Goal: Task Accomplishment & Management: Manage account settings

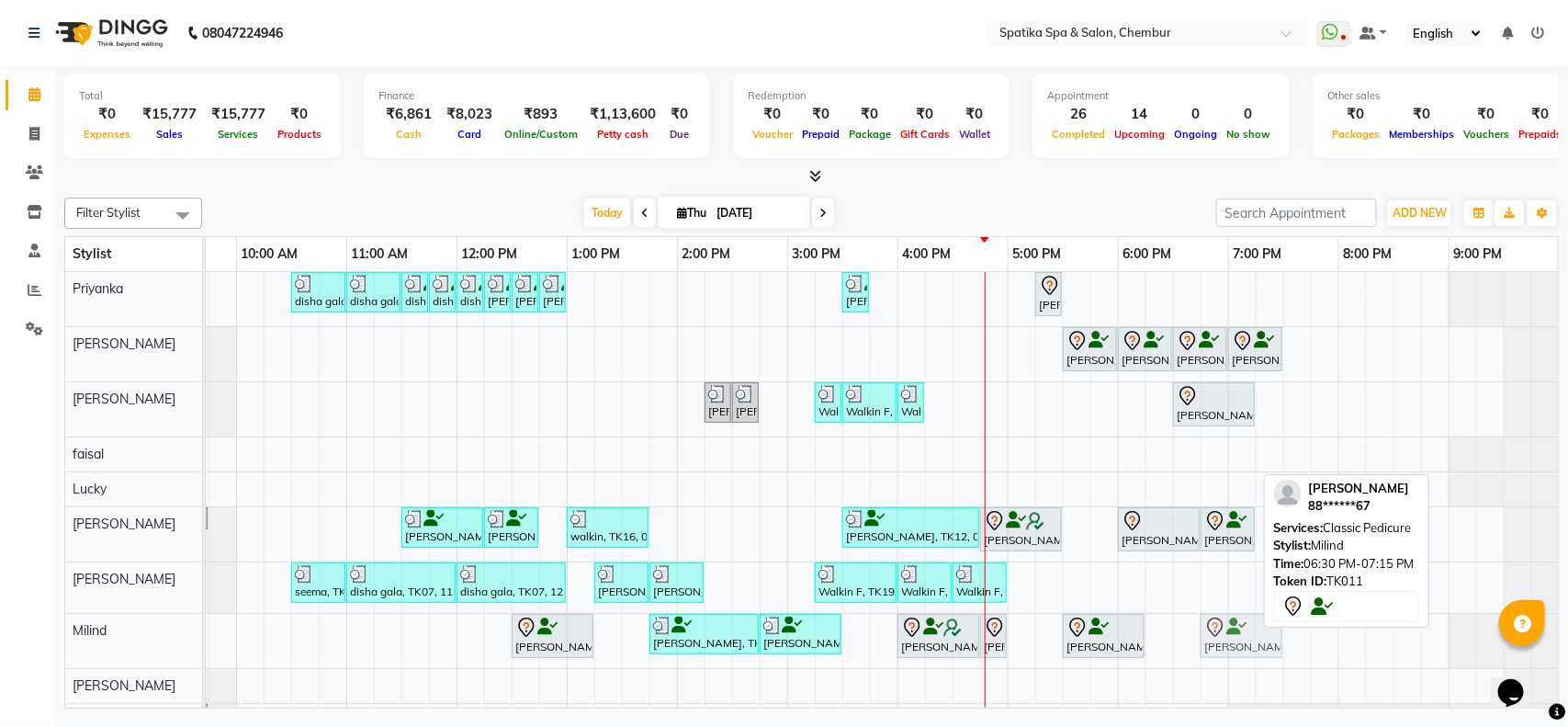
drag, startPoint x: 1226, startPoint y: 641, endPoint x: 1242, endPoint y: 636, distance: 16.8
click at [126, 636] on div "Santosh Nikalje, TK06, 12:30 PM-01:15 PM, Classic Pedicure Kanika Agarwal, TK01…" at bounding box center [126, 641] width 0 height 54
click at [1242, 628] on icon at bounding box center [1236, 627] width 20 height 1
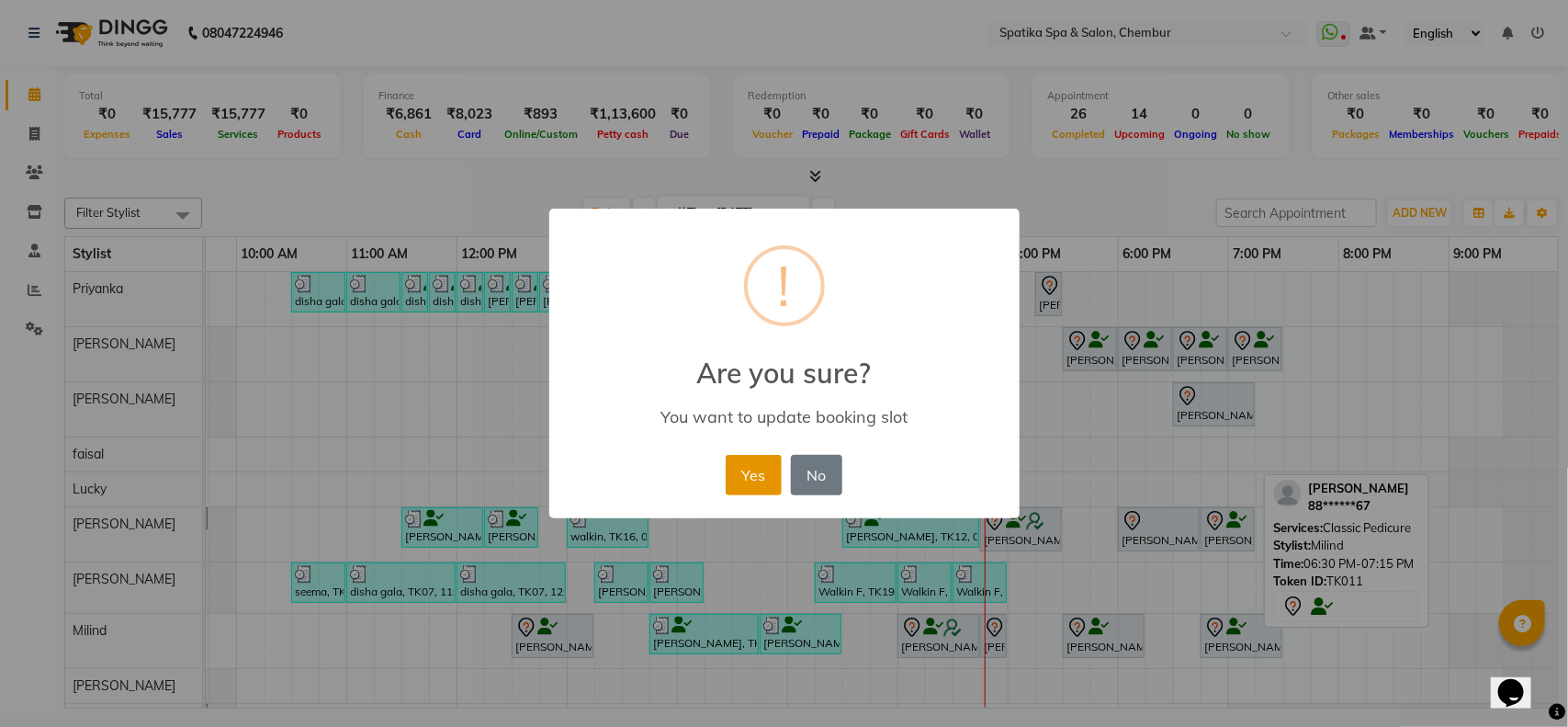
click at [744, 482] on button "Yes" at bounding box center [754, 475] width 56 height 41
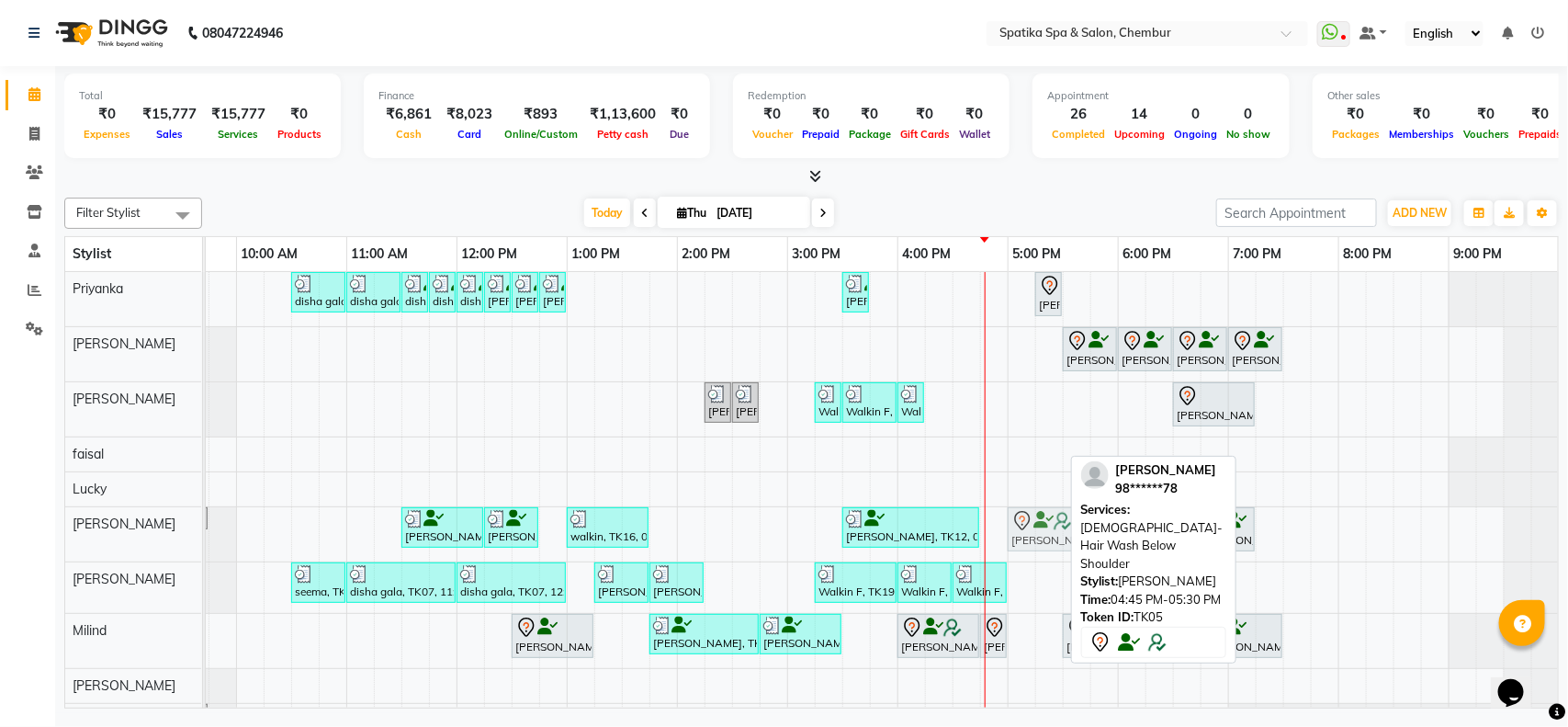
click at [126, 548] on div "Dimpi Singhvi, TK10, 08:45 AM-09:45 AM, Female-Haircuts Astha Chandra, TK04, 11…" at bounding box center [126, 535] width 0 height 54
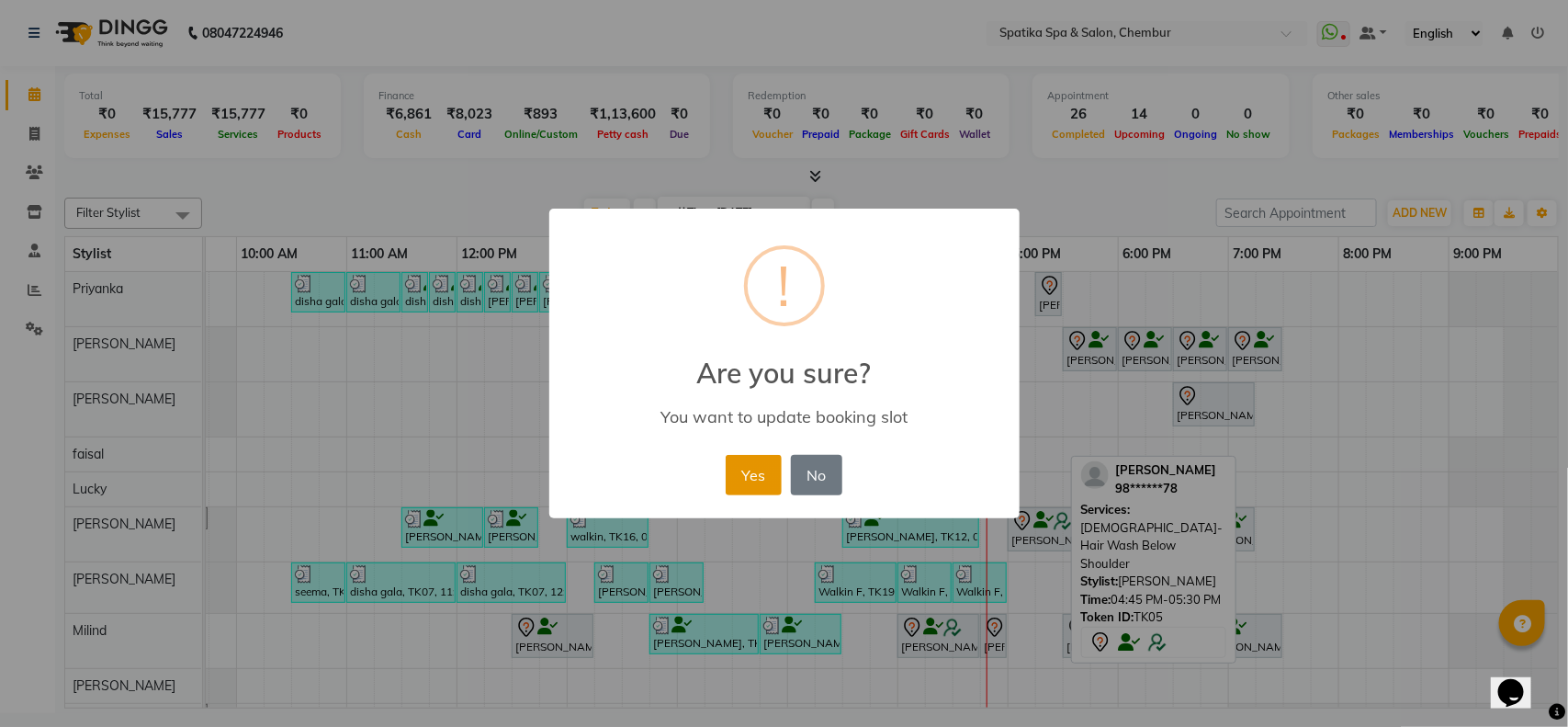
click at [744, 464] on button "Yes" at bounding box center [754, 475] width 56 height 41
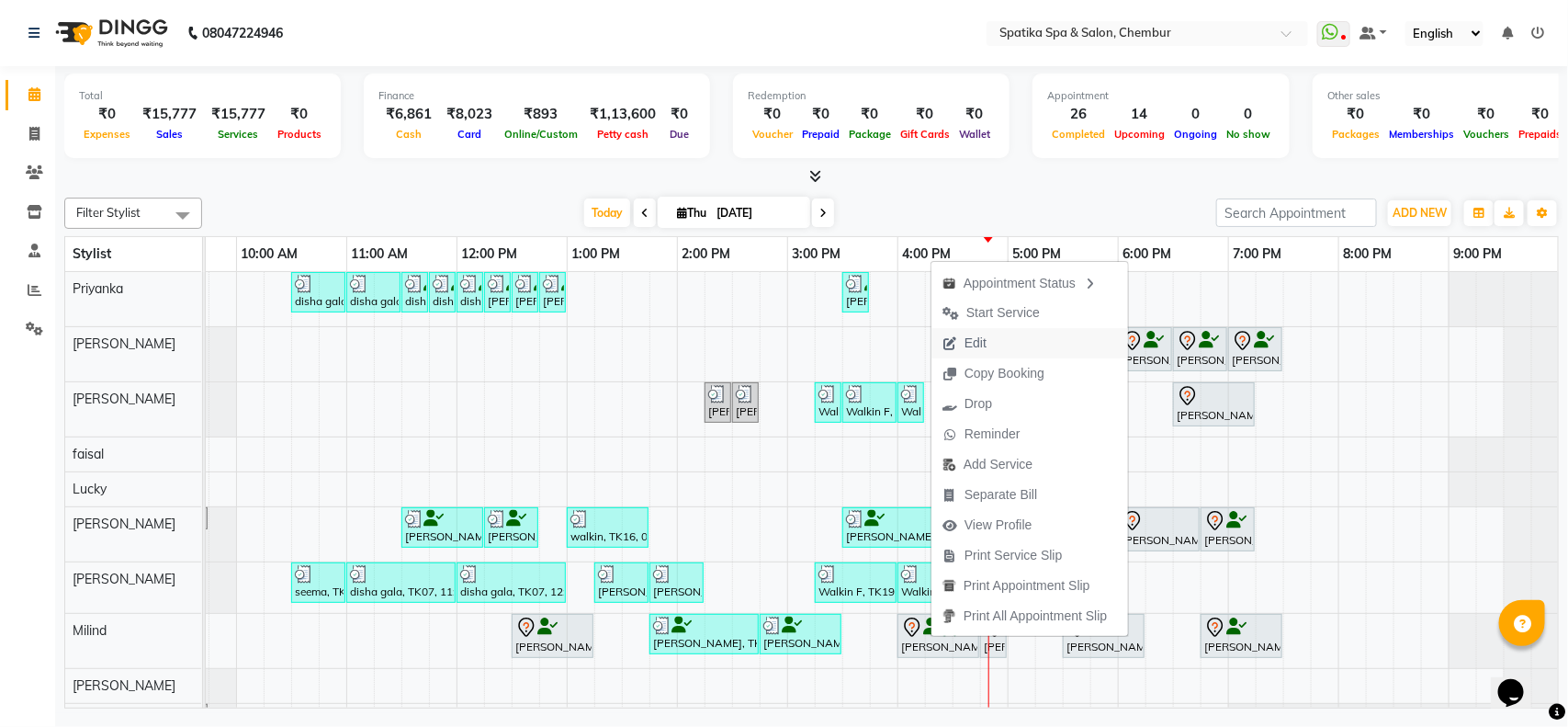
click at [958, 341] on span "Edit" at bounding box center [965, 343] width 66 height 30
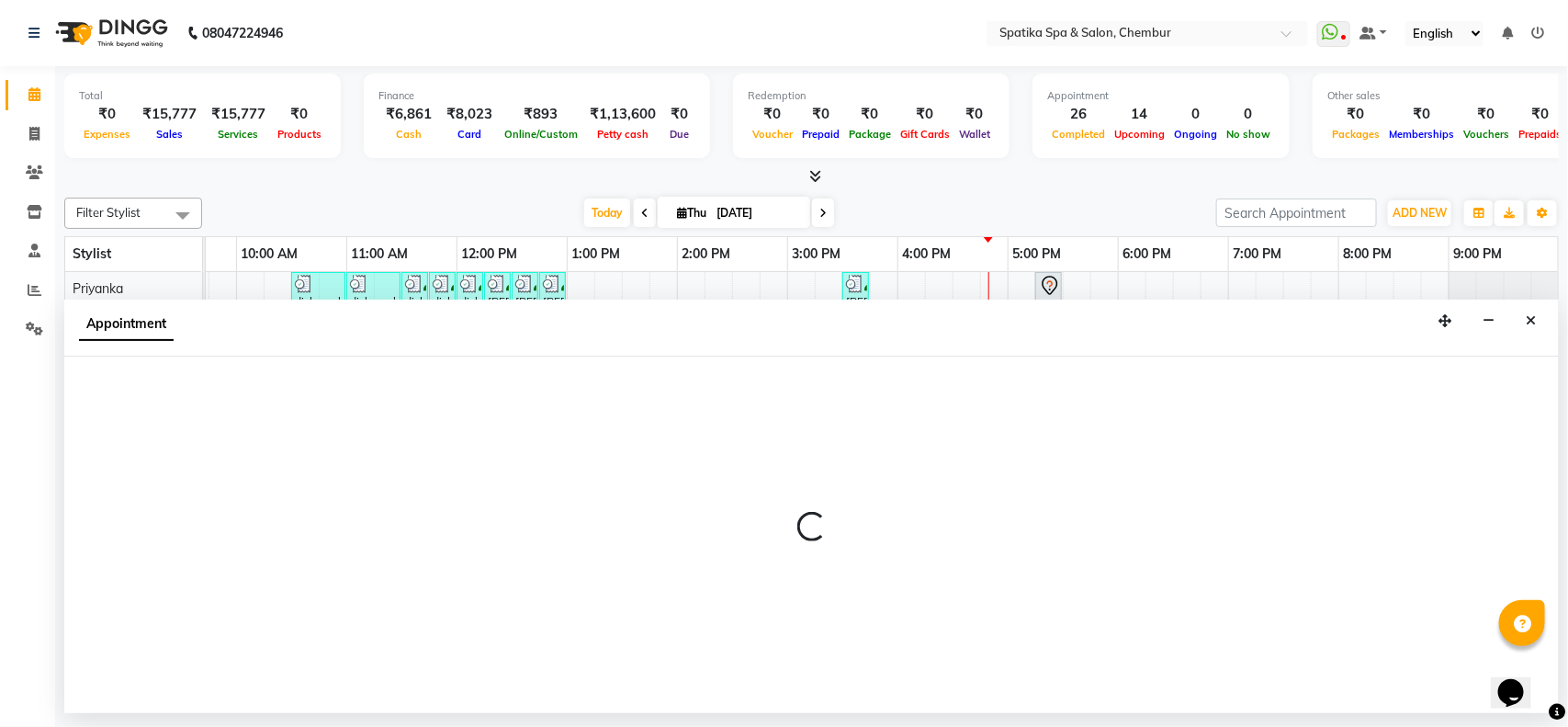
select select "tentative"
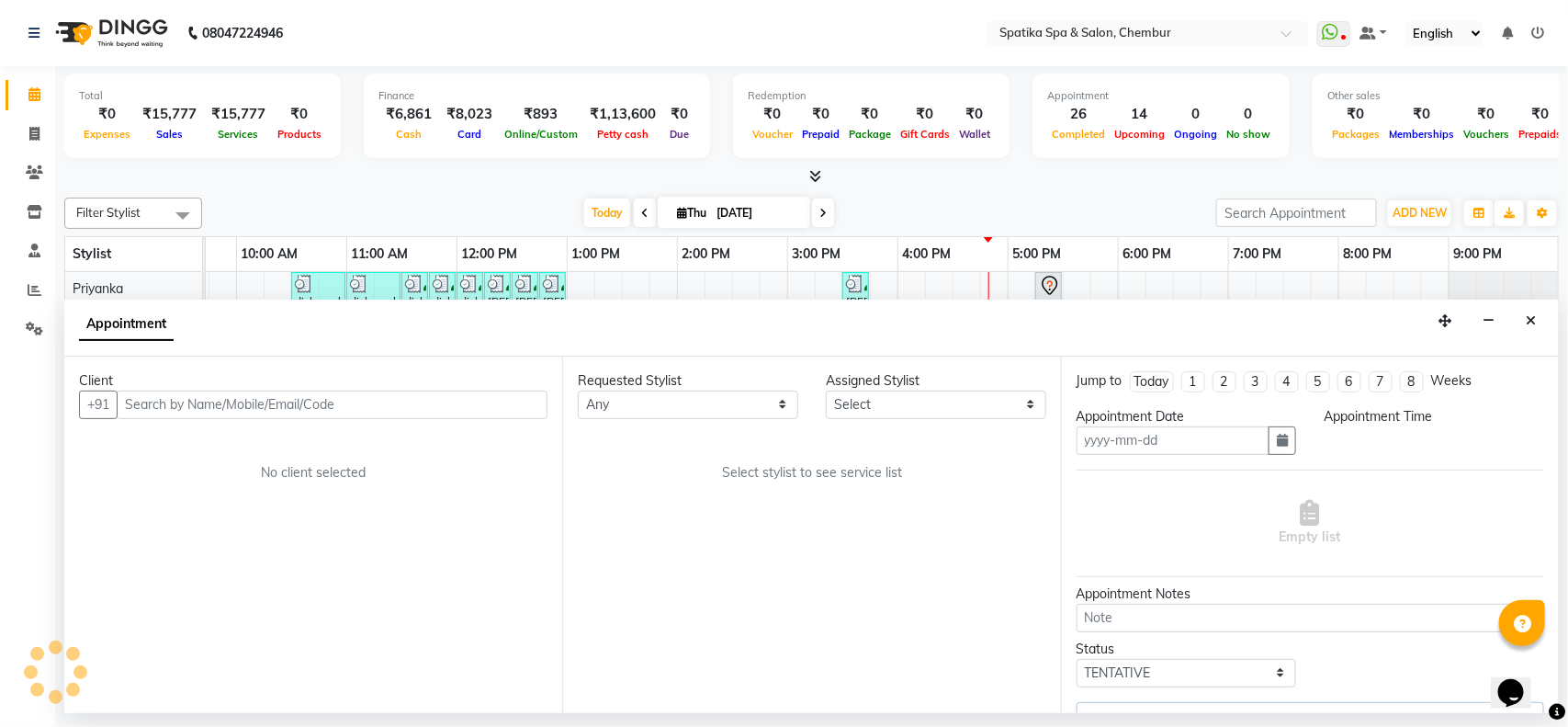
type input "[DATE]"
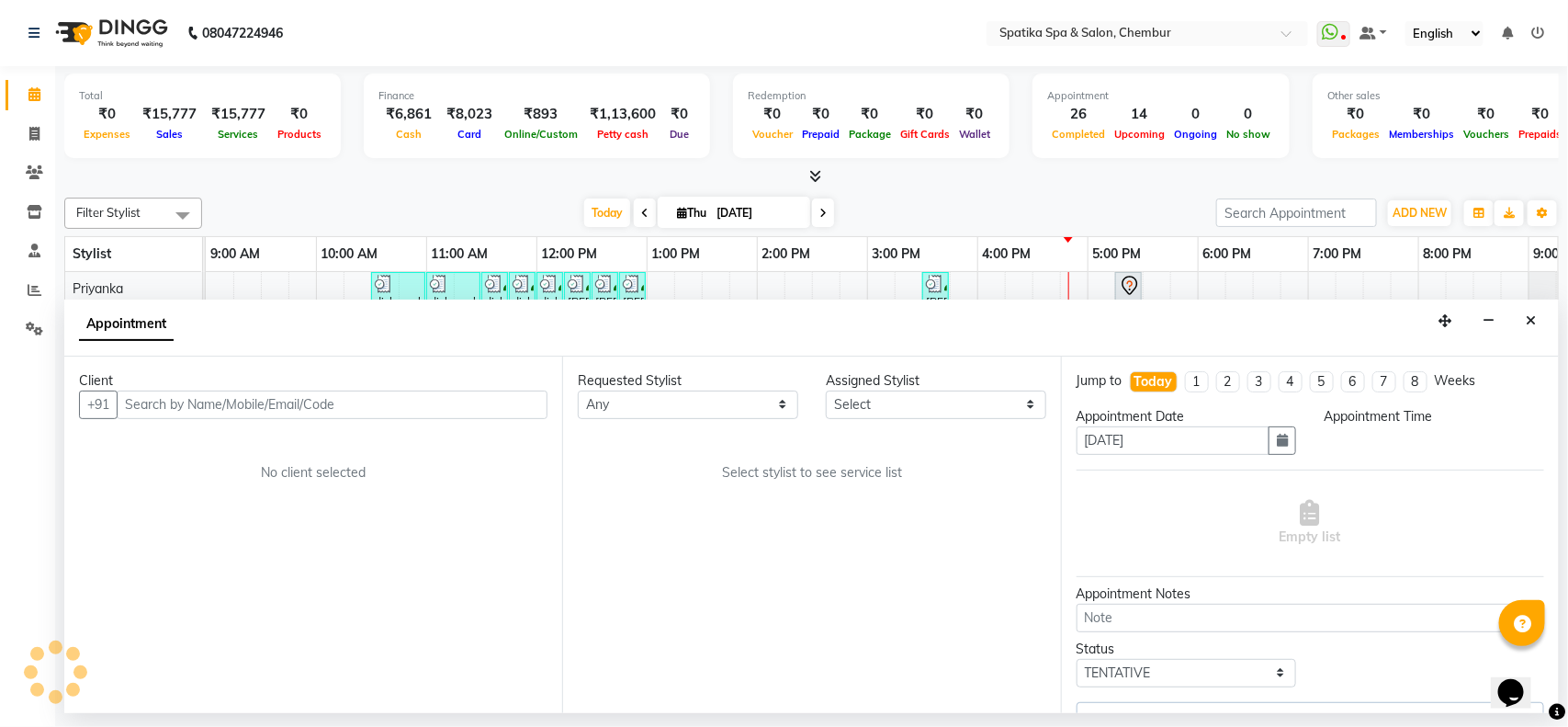
select select "960"
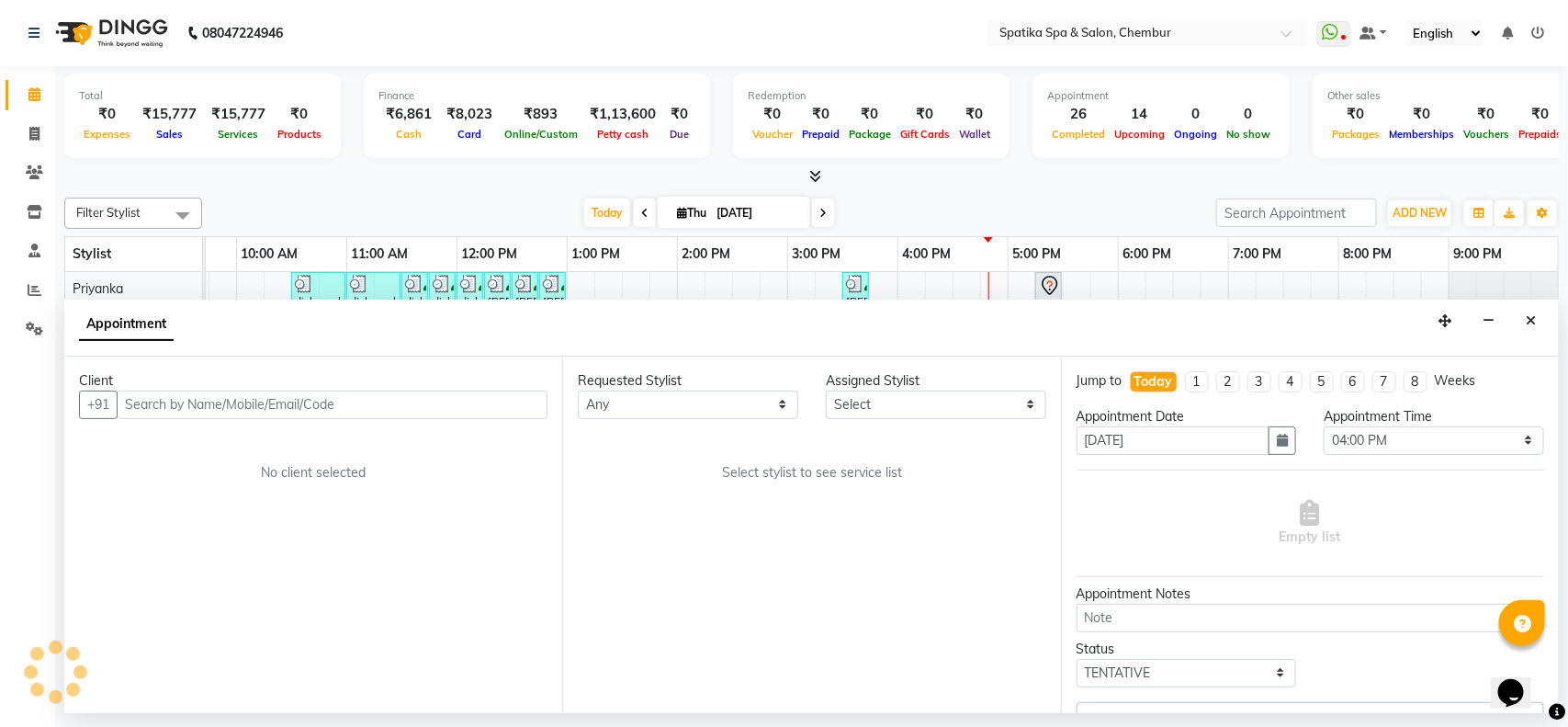
select select "17981"
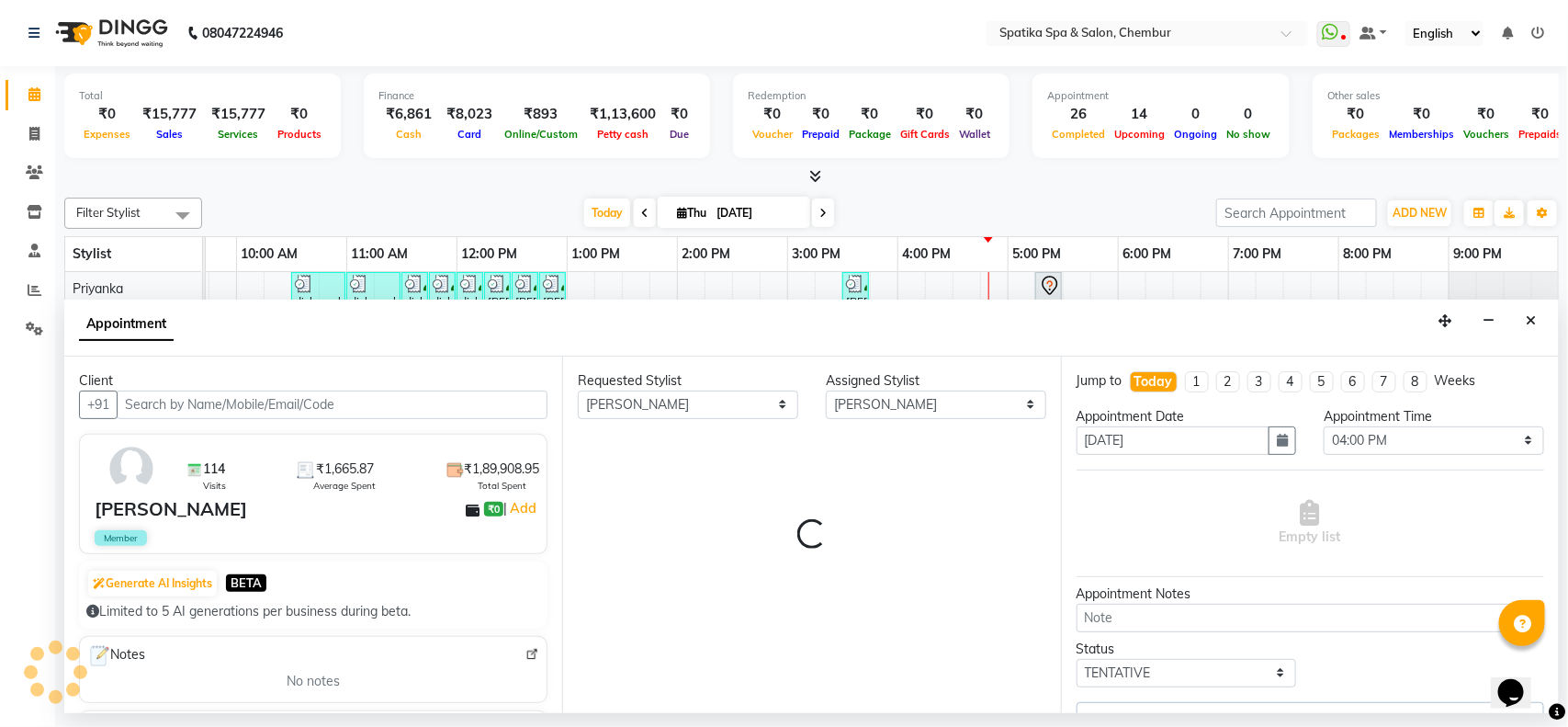
select select "690"
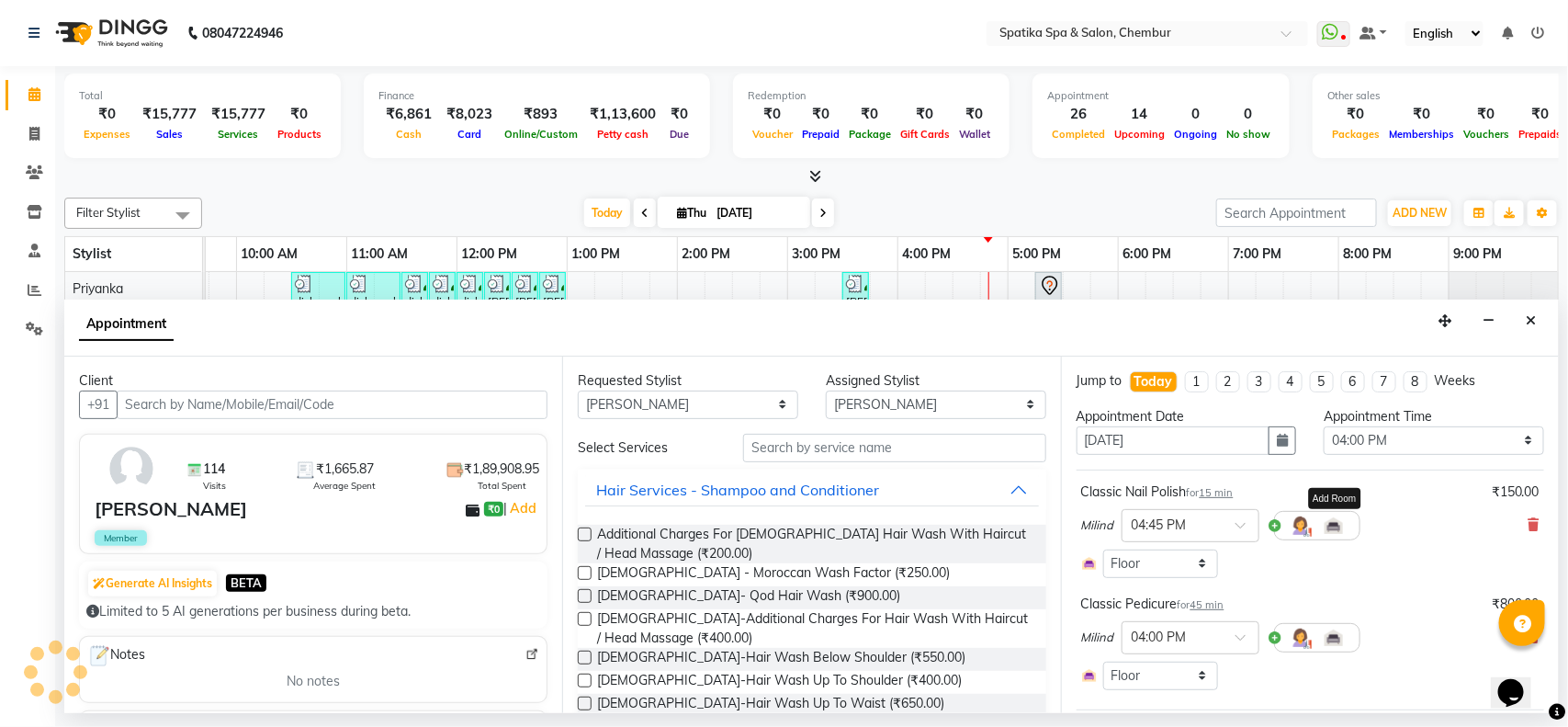
select select "690"
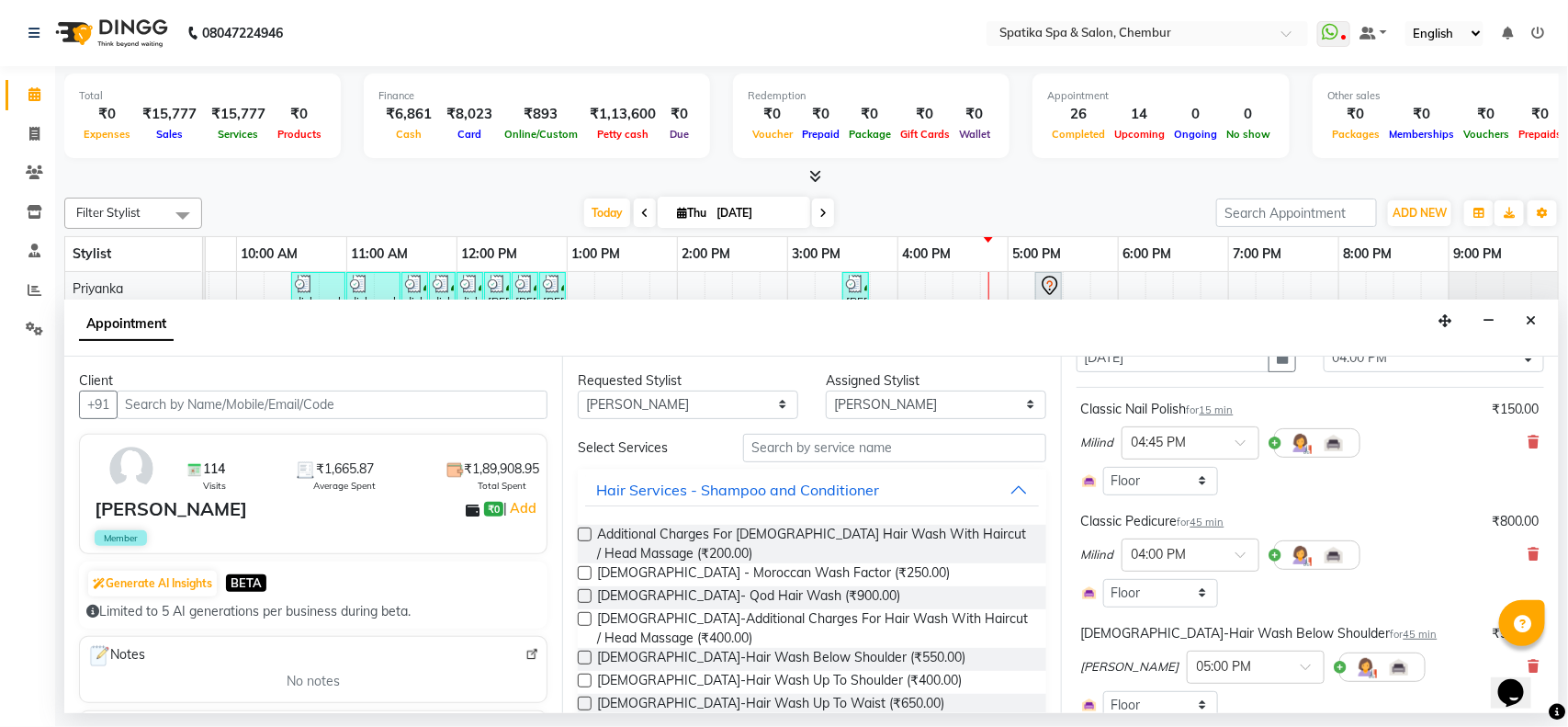
scroll to position [191, 0]
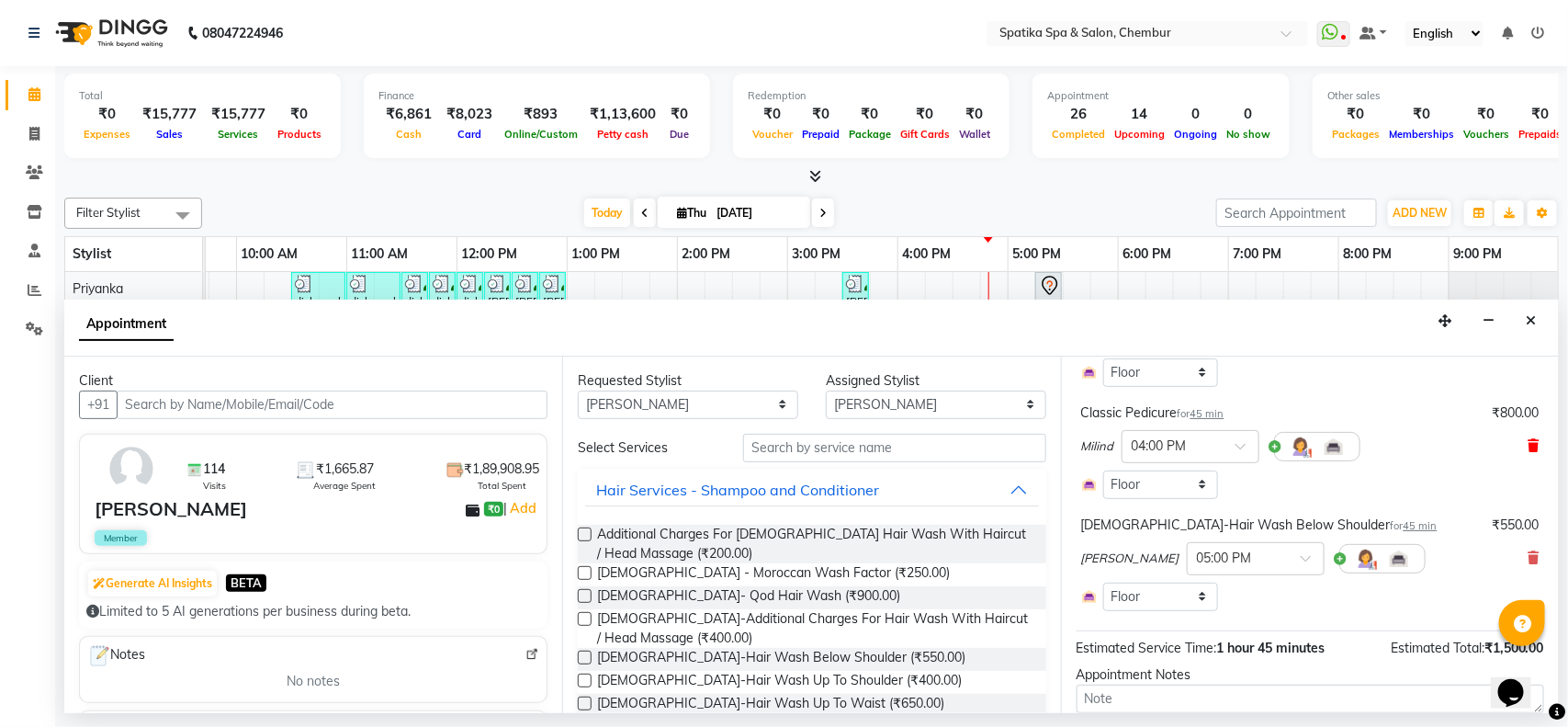
click at [1528, 442] on icon at bounding box center [1533, 445] width 11 height 13
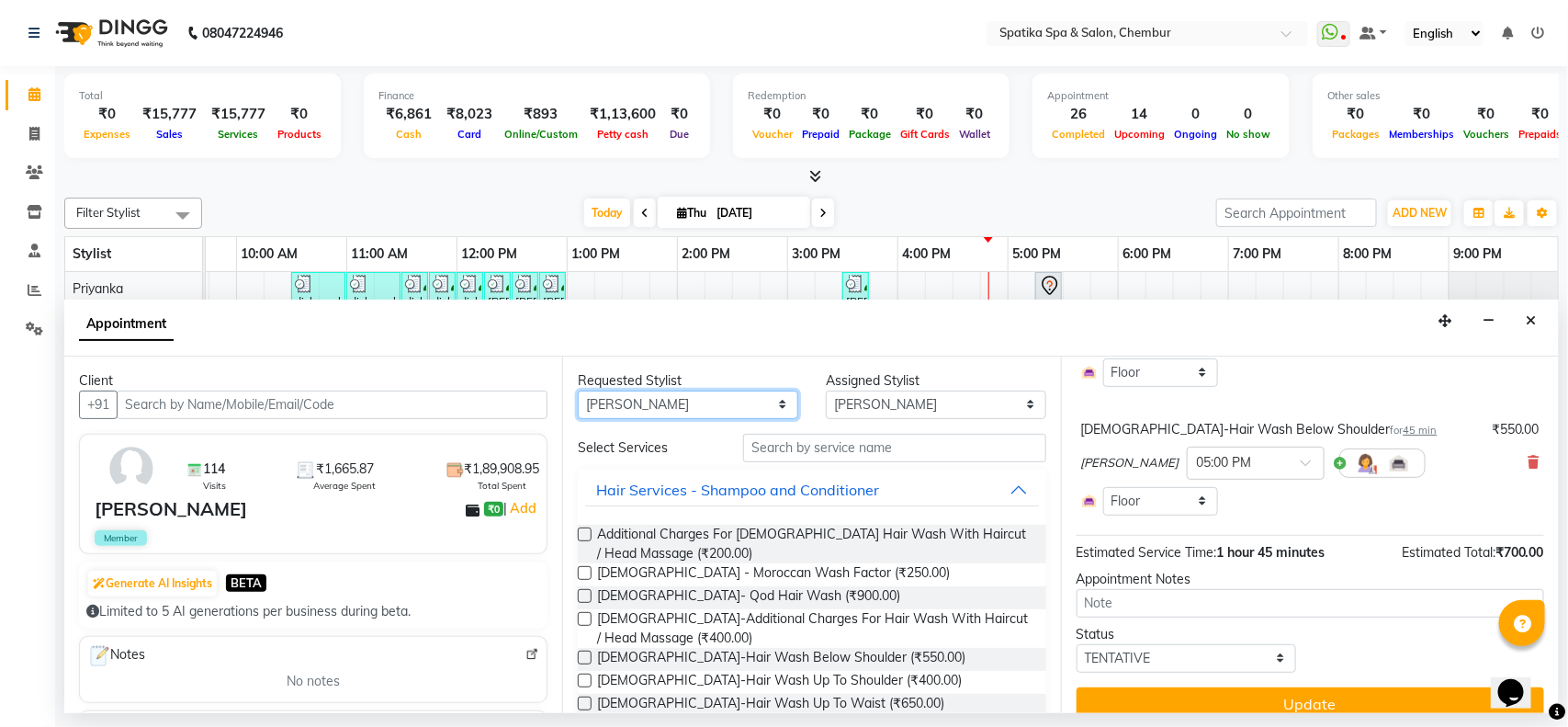
click at [655, 406] on select "Any Aayushi Sonawala Ali deepak kumar faisal Lucky Madhu Gupta Milind Payal Dha…" at bounding box center [688, 404] width 221 height 28
select select "9061"
click at [578, 391] on select "Any Aayushi Sonawala Ali deepak kumar faisal Lucky Madhu Gupta Milind Payal Dha…" at bounding box center [688, 404] width 221 height 28
select select "9061"
click at [809, 461] on input "text" at bounding box center [895, 447] width 303 height 28
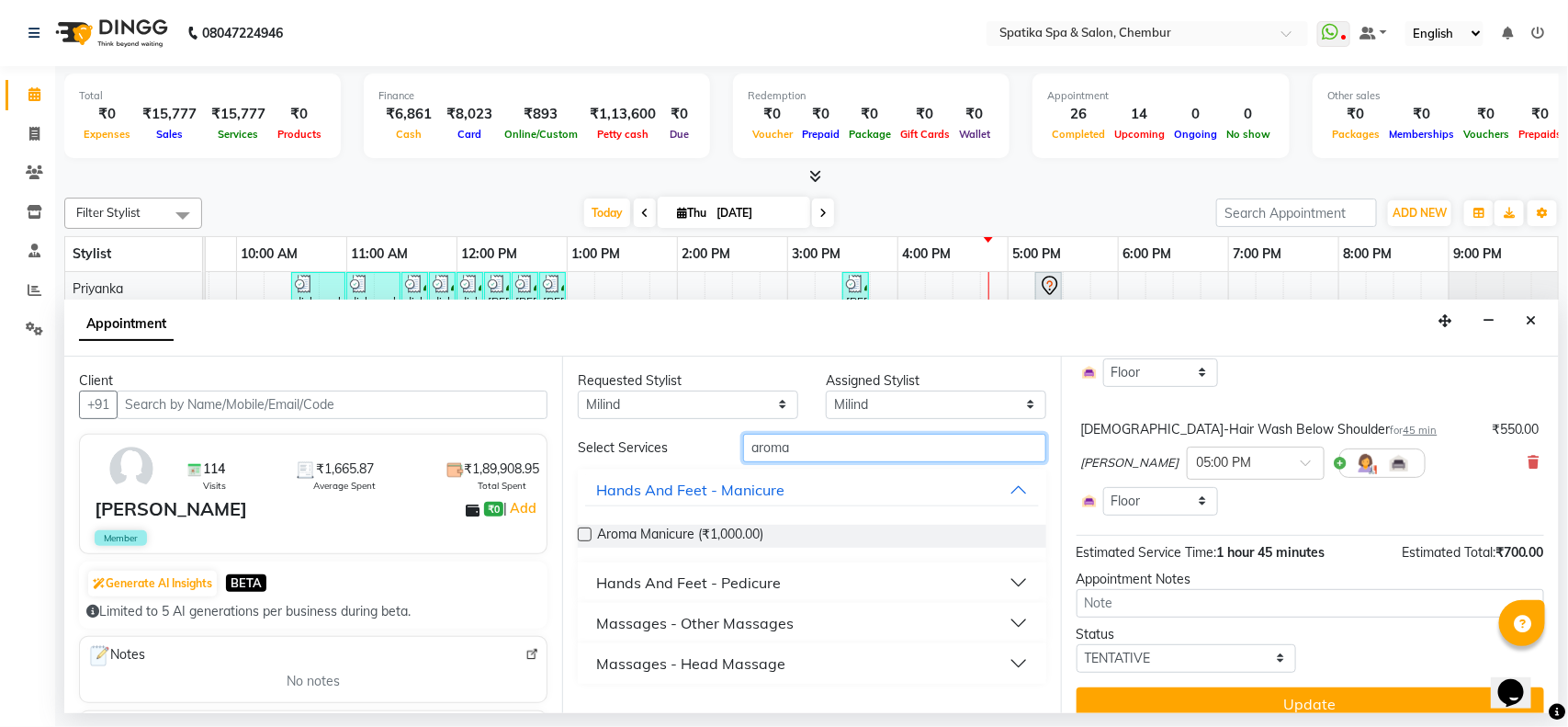
type input "aroma"
click at [786, 574] on button "Hands And Feet - Pedicure" at bounding box center [811, 582] width 453 height 33
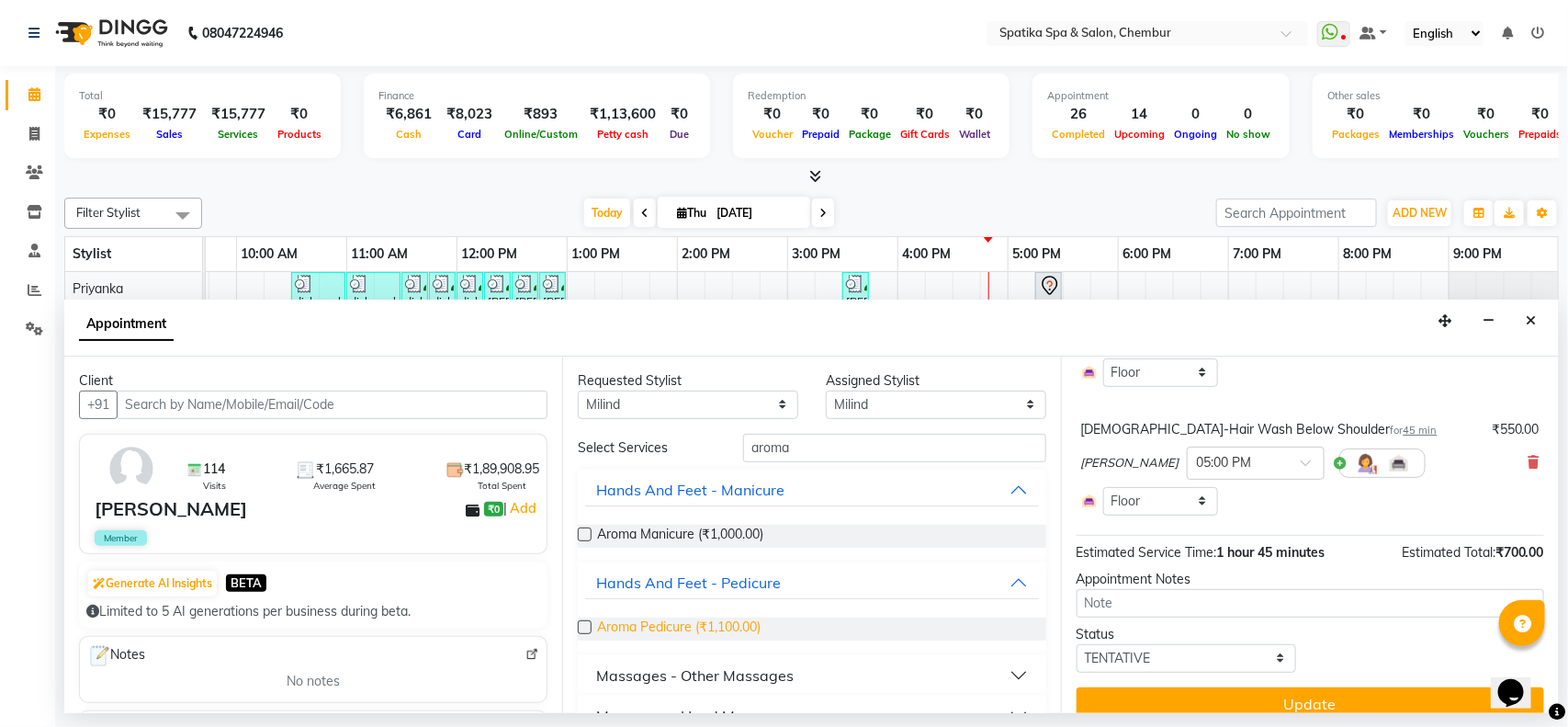
click at [759, 634] on span "Aroma Pedicure (₹1,100.00)" at bounding box center [679, 629] width 163 height 23
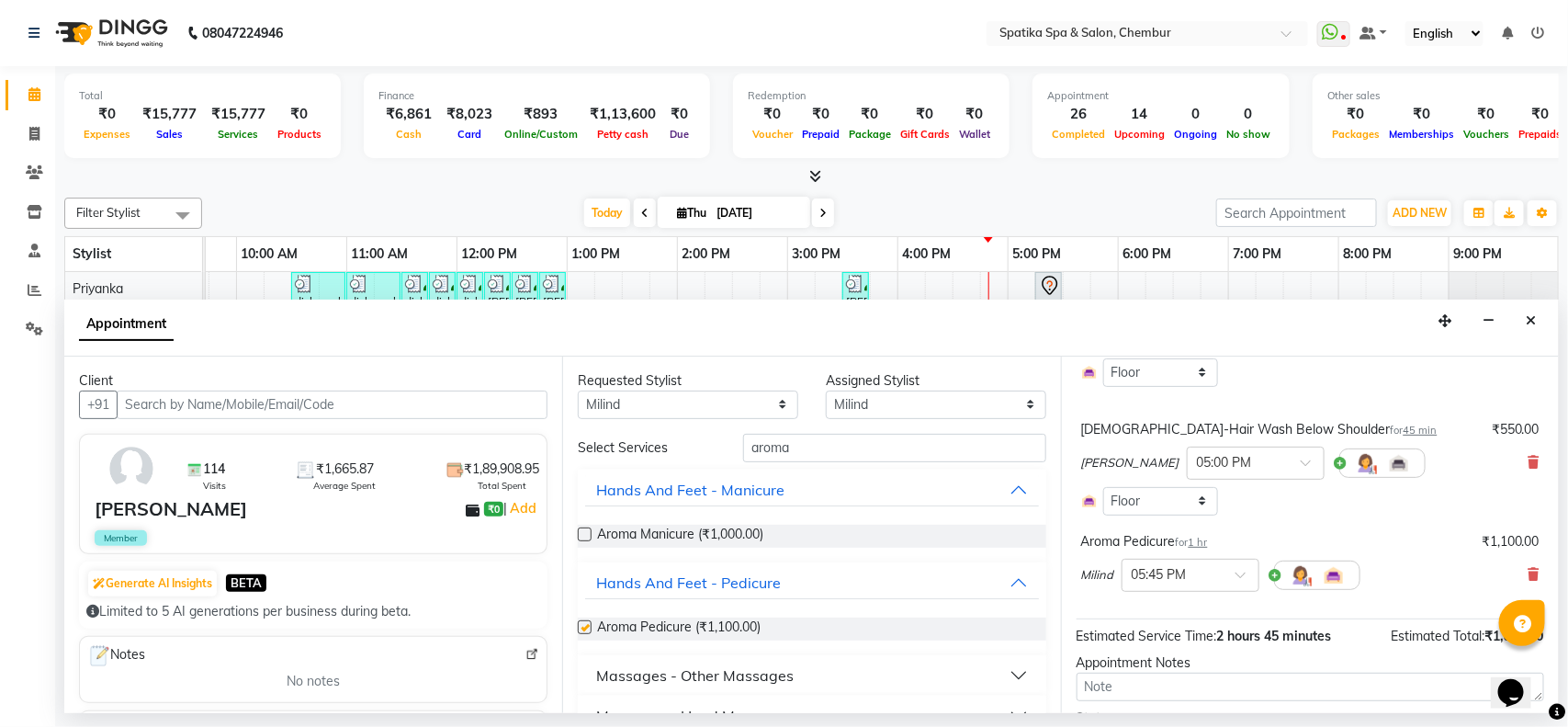
checkbox input "false"
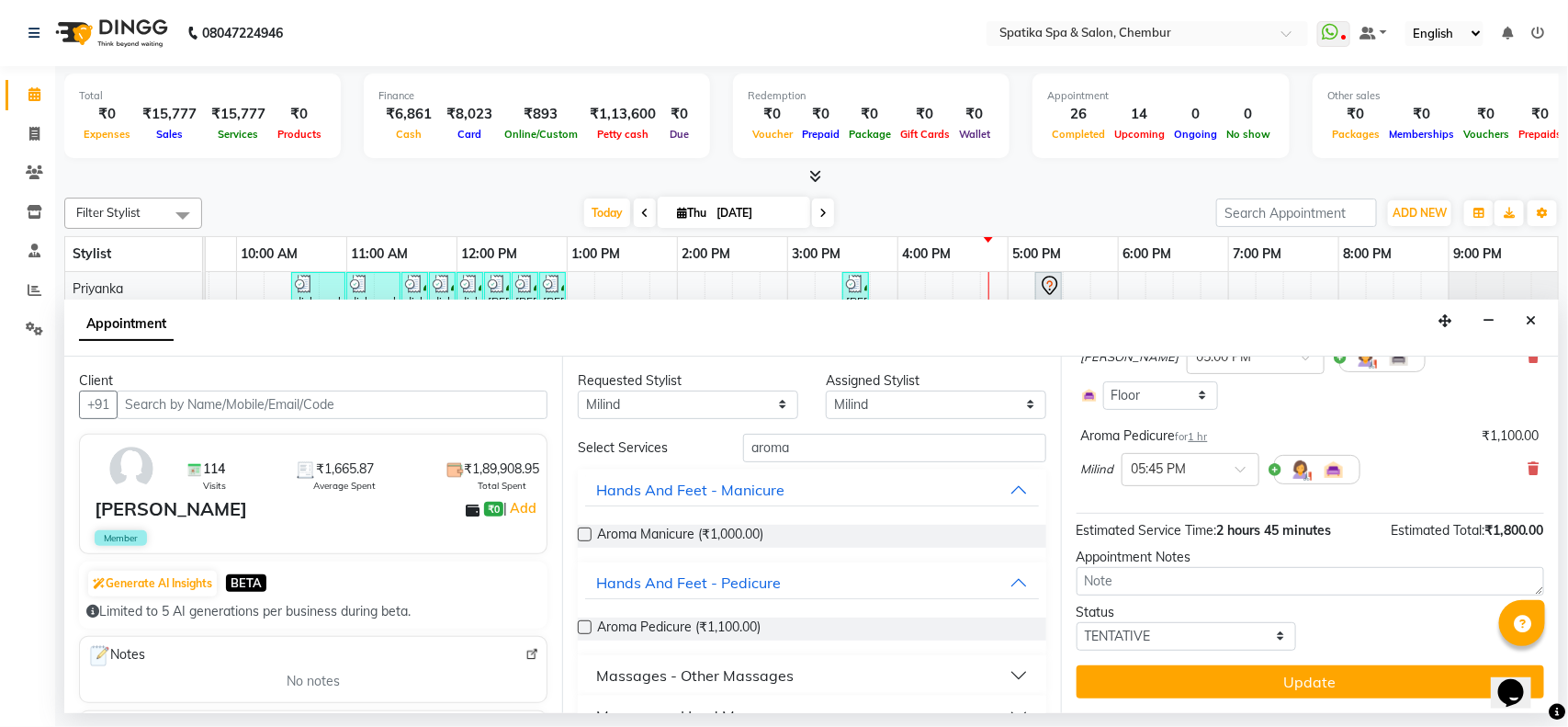
click at [1297, 664] on div "Jump to Today 1 2 3 4 5 6 7 8 Weeks Appointment Date 04-09-2025 Appointment Tim…" at bounding box center [1310, 535] width 497 height 357
click at [1296, 666] on button "Update" at bounding box center [1310, 682] width 467 height 33
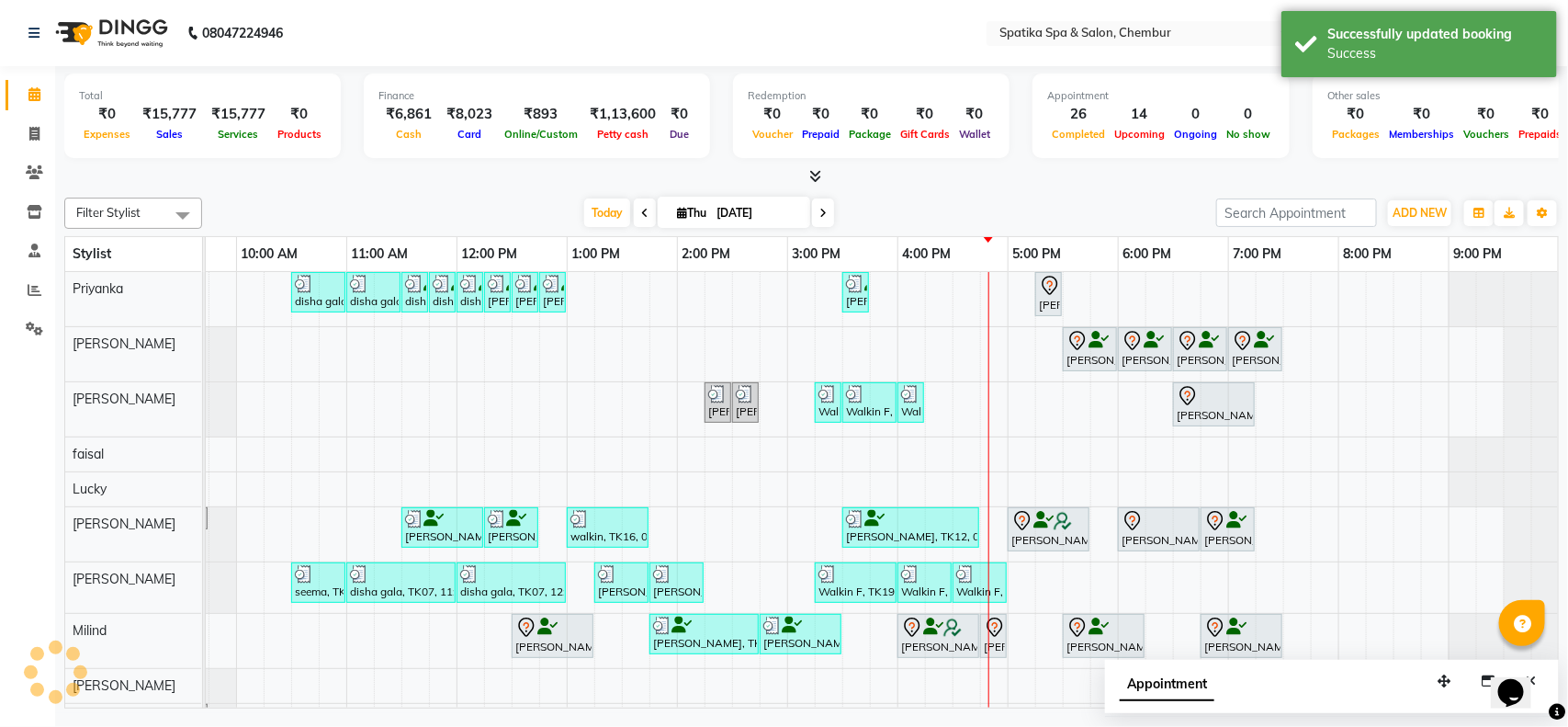
click at [1292, 673] on div "Appointment" at bounding box center [1331, 688] width 454 height 57
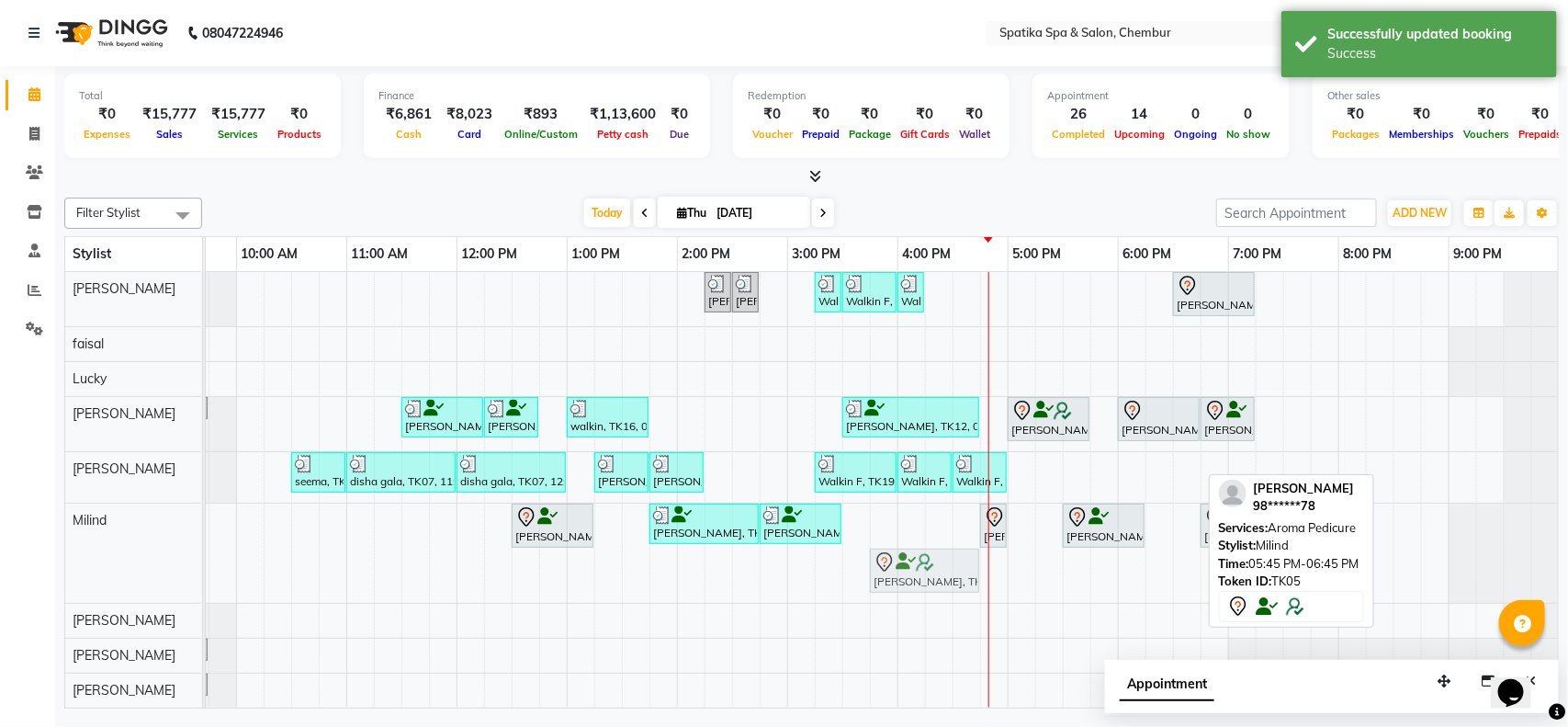
drag, startPoint x: 1133, startPoint y: 561, endPoint x: 920, endPoint y: 547, distance: 213.5
click at [126, 547] on div "Santosh Nikalje, TK06, 12:30 PM-01:15 PM, Classic Pedicure Kanika Agarwal, TK01…" at bounding box center [126, 553] width 0 height 99
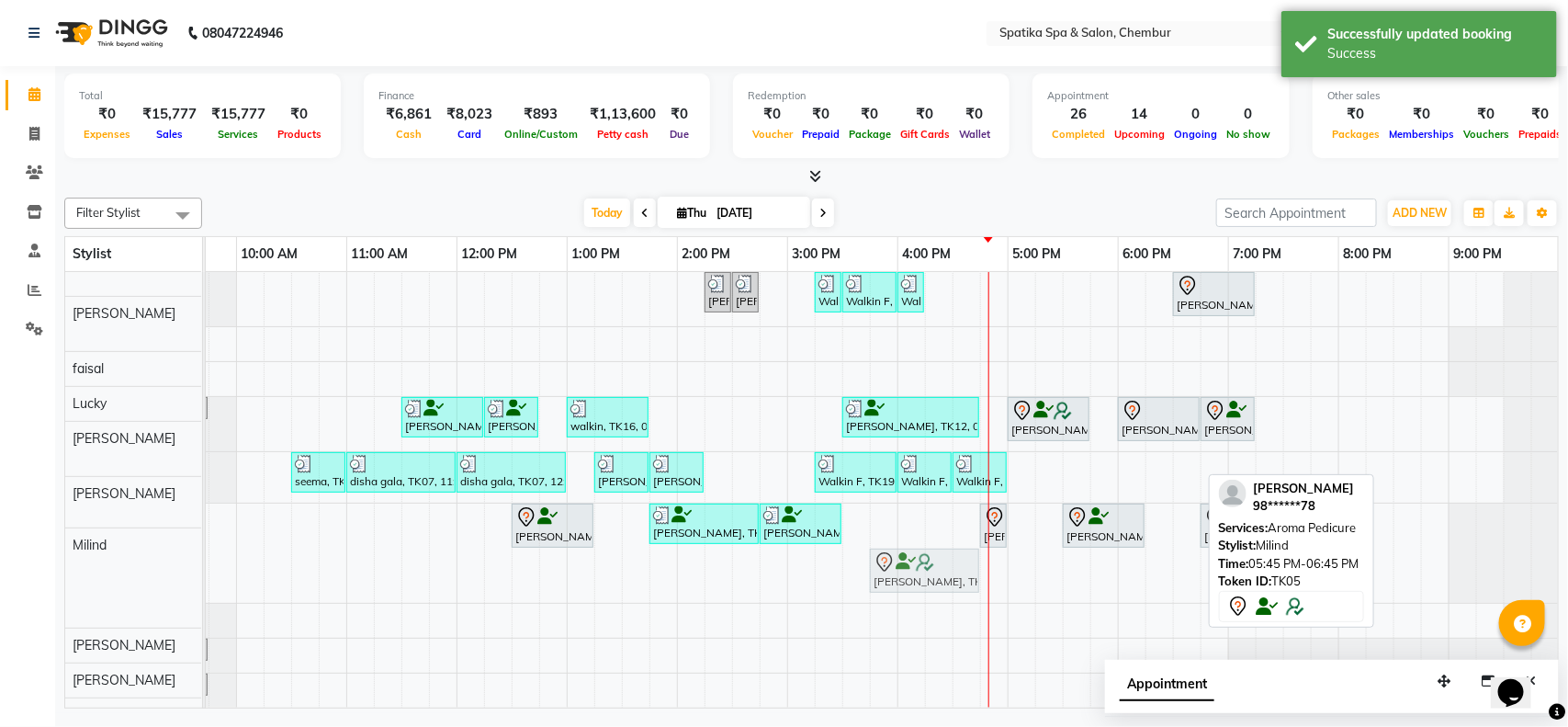
scroll to position [86, 80]
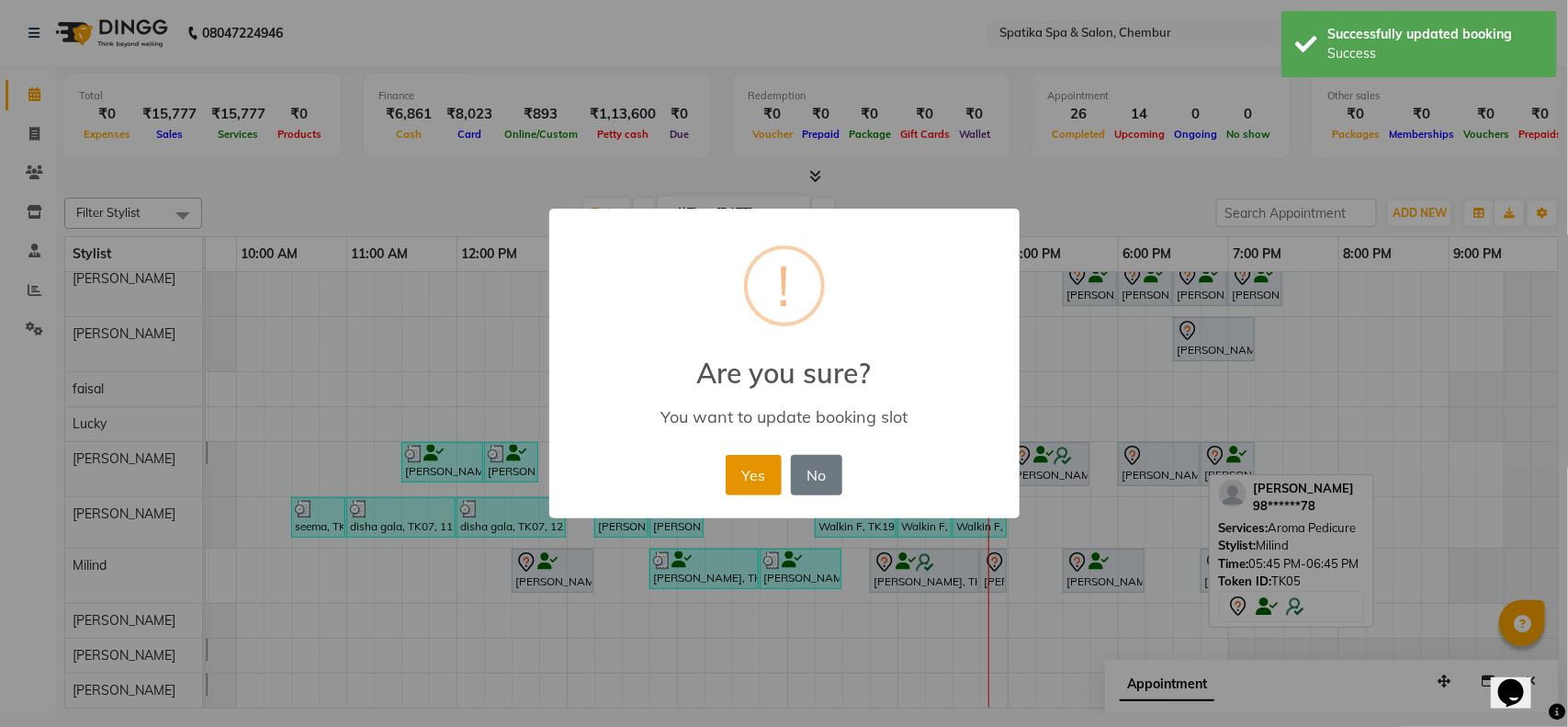
click at [755, 476] on button "Yes" at bounding box center [754, 475] width 56 height 41
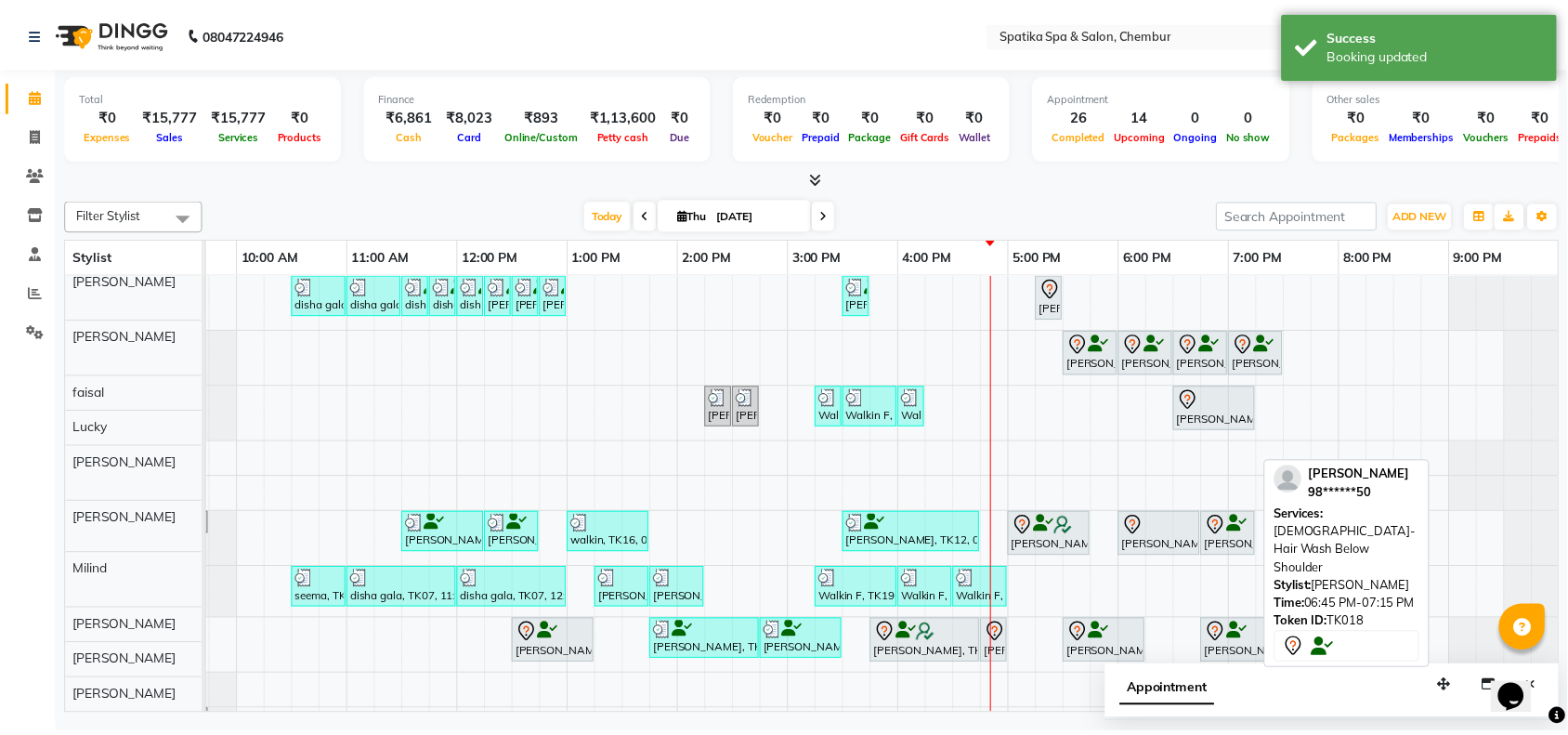
scroll to position [0, 0]
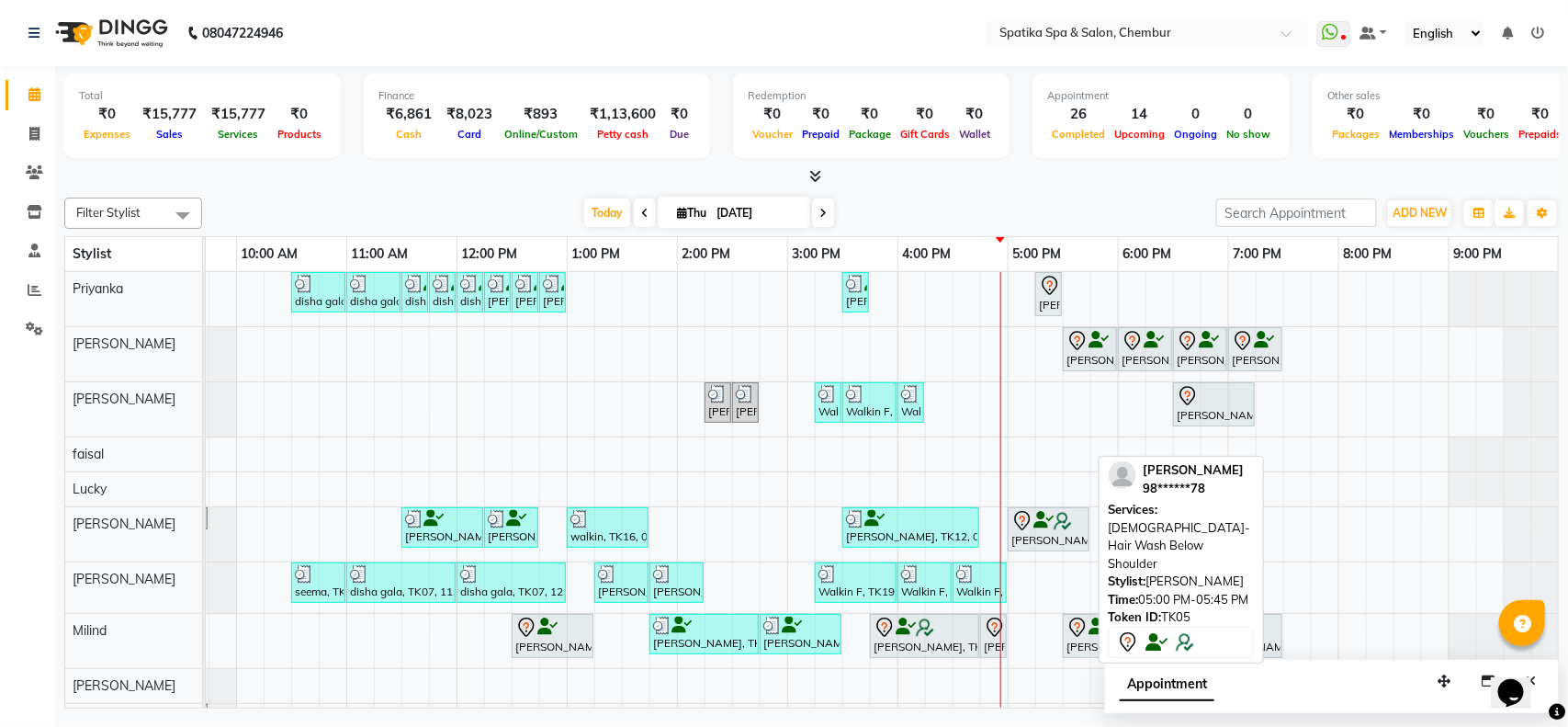
click at [1057, 540] on div "[PERSON_NAME], TK05, 05:00 PM-05:45 PM, [DEMOGRAPHIC_DATA]-Hair Wash Below Shou…" at bounding box center [1048, 530] width 78 height 39
select select "7"
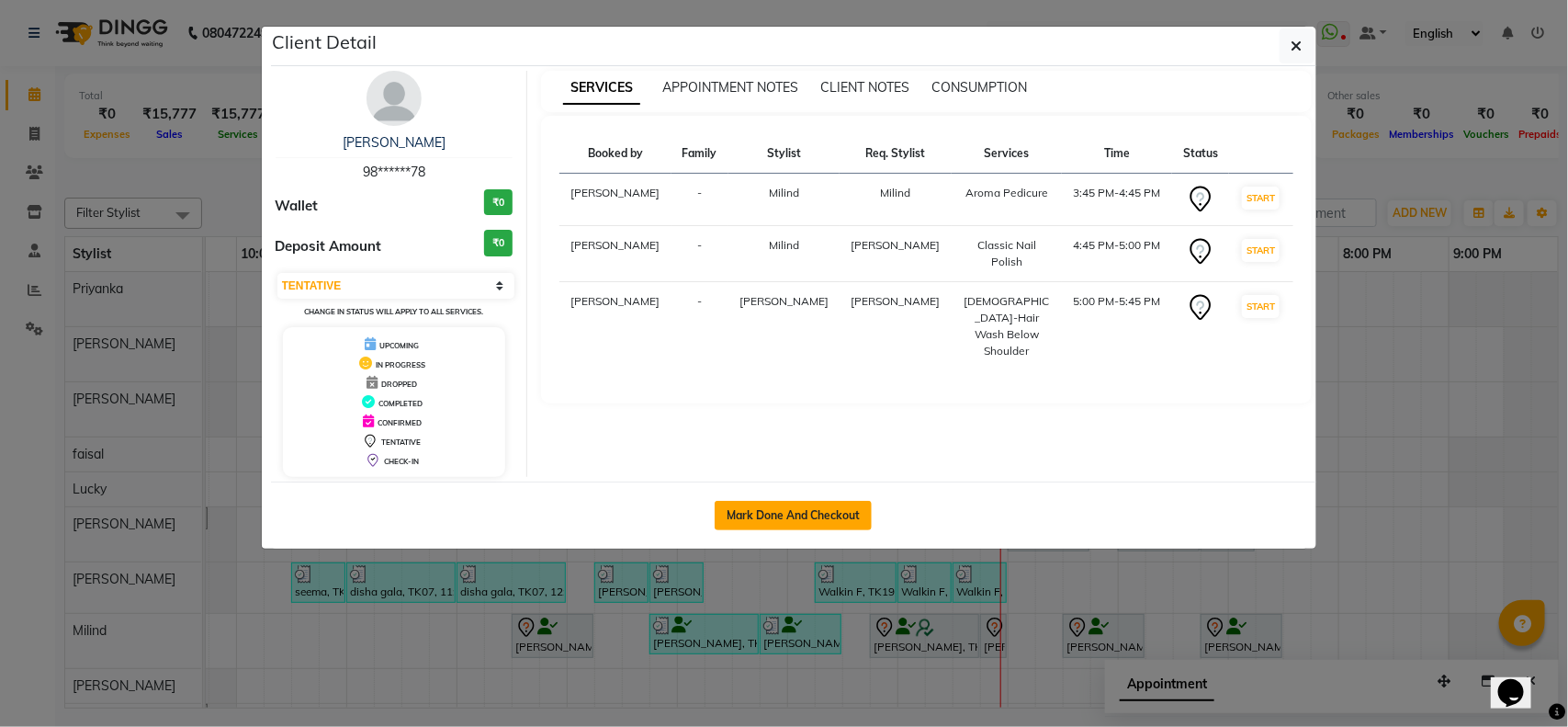
click at [840, 519] on button "Mark Done And Checkout" at bounding box center [794, 515] width 157 height 29
select select "service"
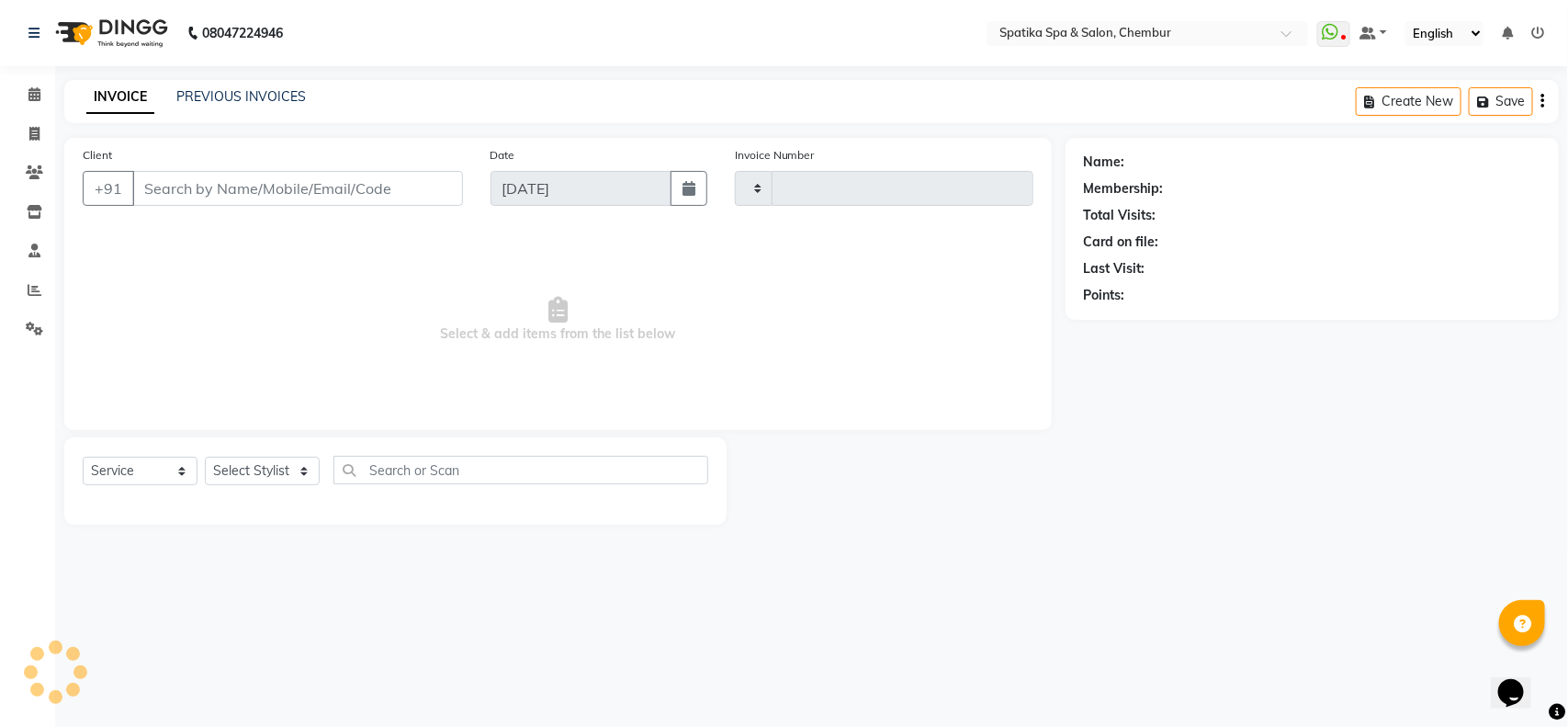
type input "2174"
select select "631"
type input "98******78"
select select "9061"
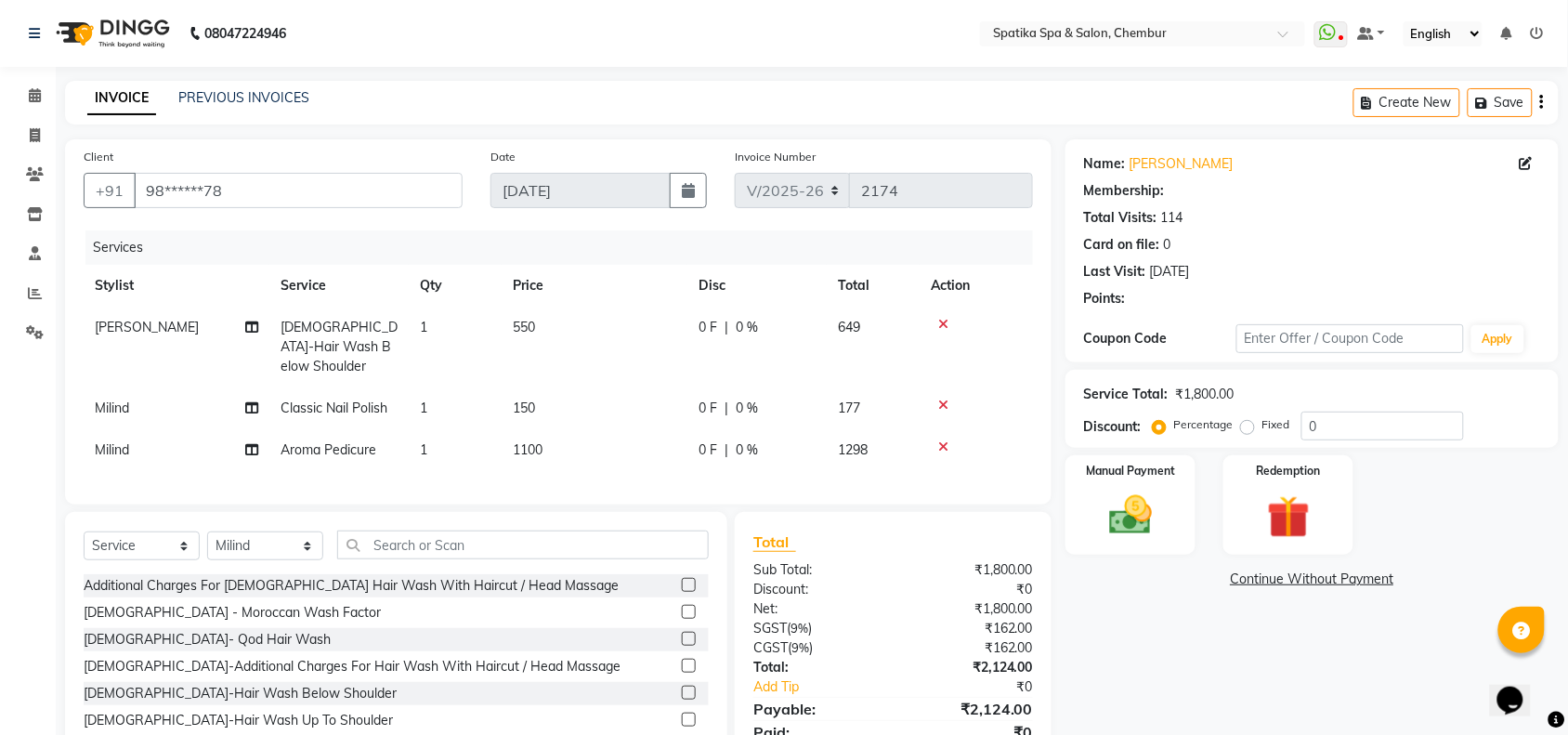
select select "1: Object"
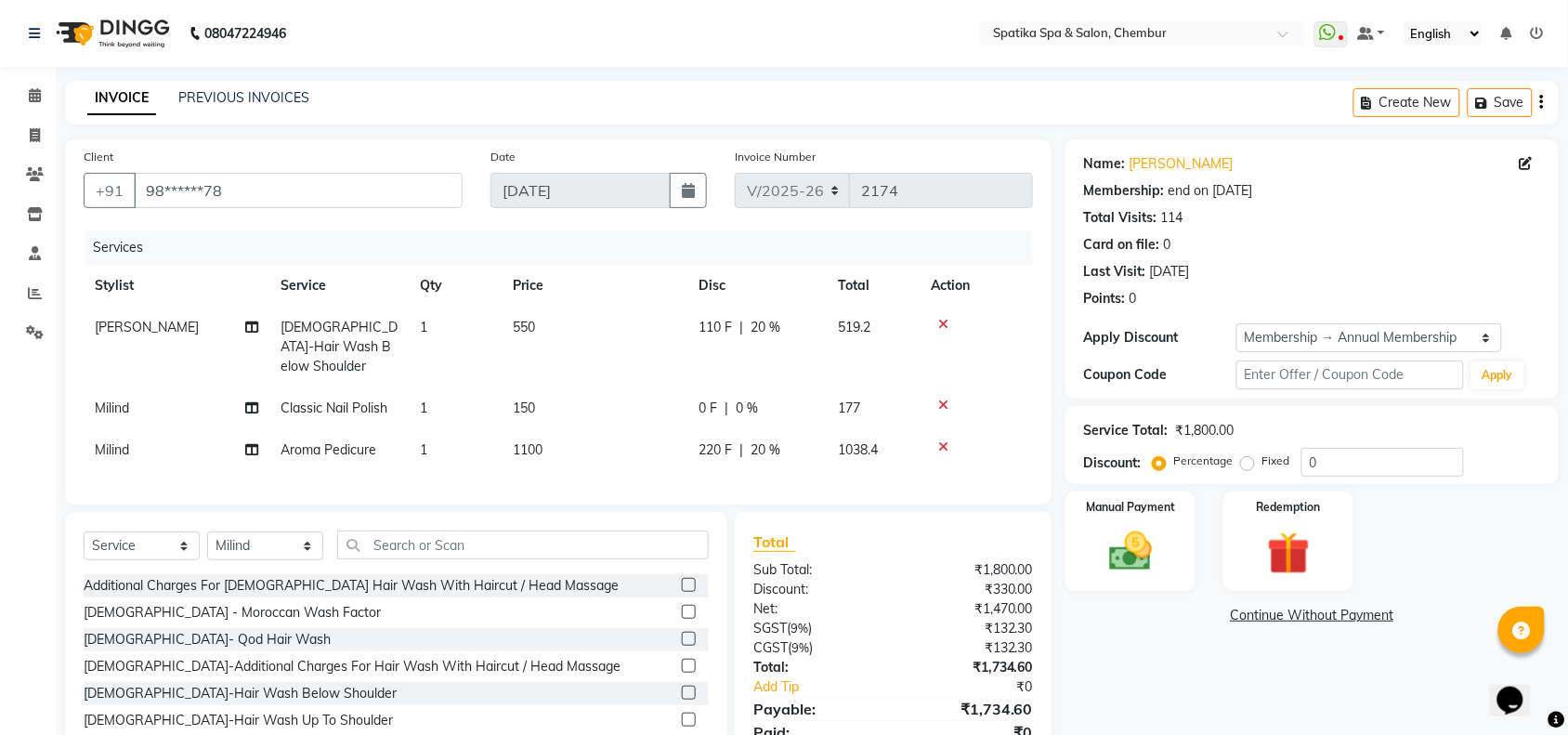
click at [534, 332] on span "550" at bounding box center [524, 326] width 23 height 17
select select "17981"
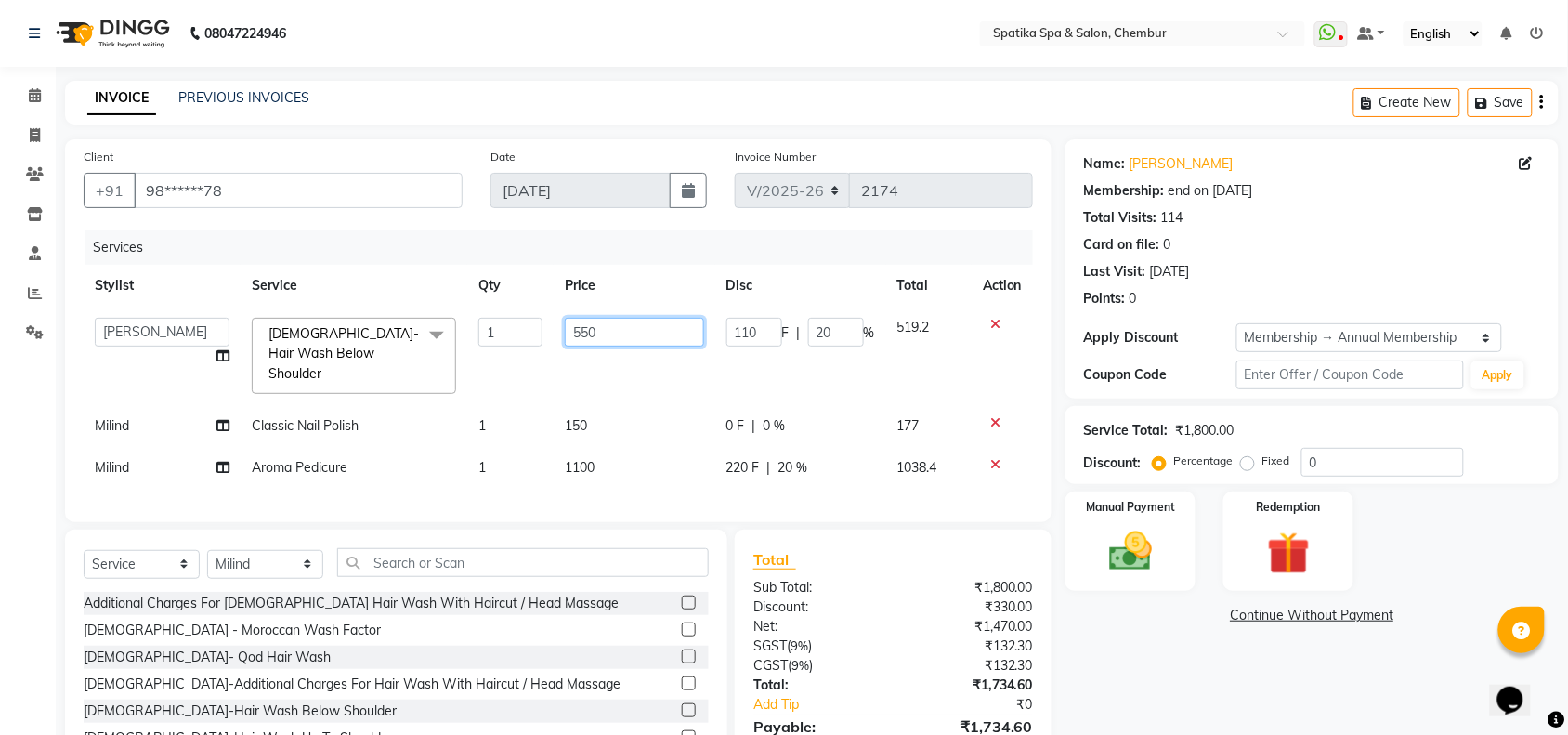
click at [634, 328] on input "550" at bounding box center [634, 331] width 139 height 28
type input "5"
type input "800"
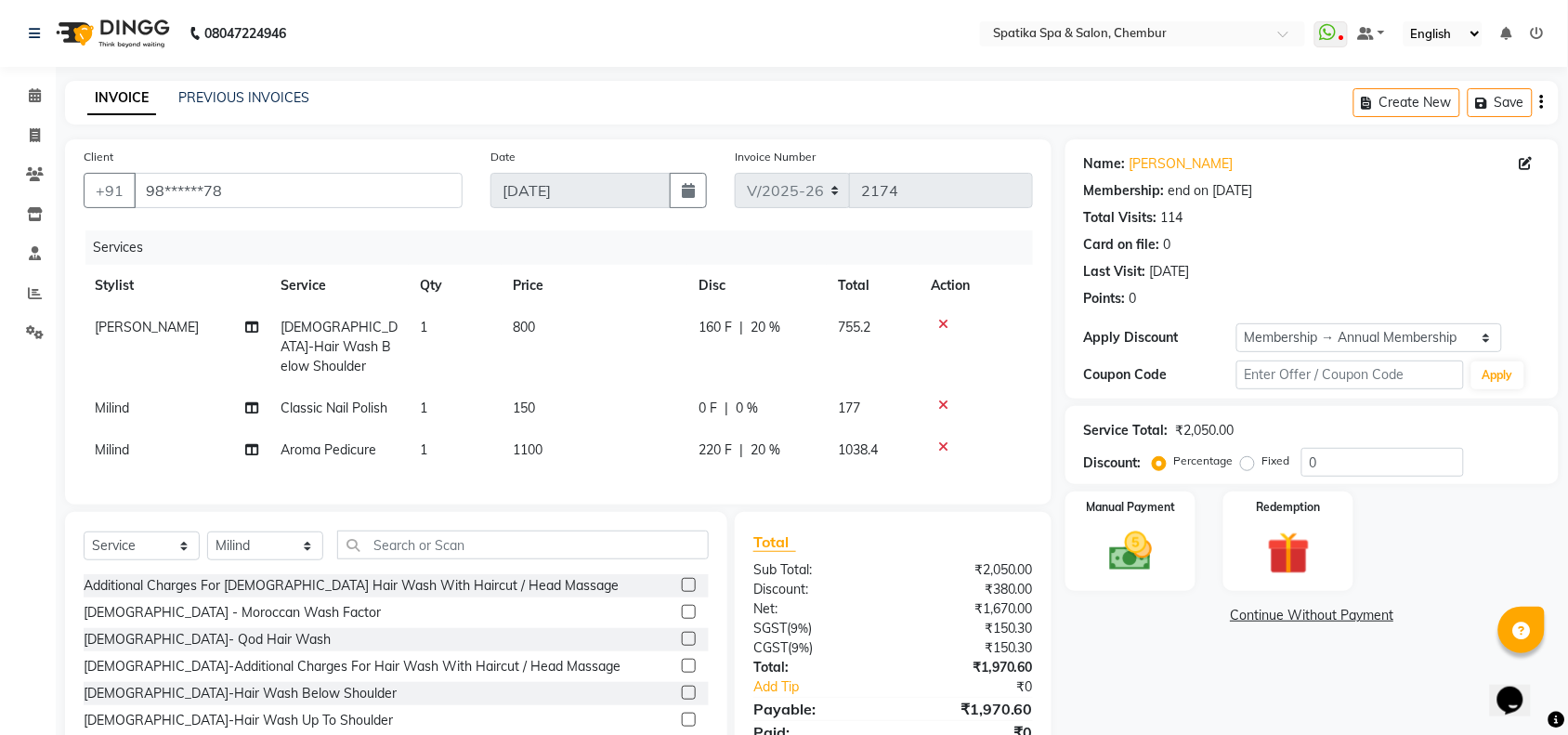
click at [641, 418] on tbody "Ali Female-Hair Wash Below Shoulder 1 800 160 F | 20 % 755.2 Milind Classic Nai…" at bounding box center [558, 388] width 949 height 164
click at [43, 97] on span at bounding box center [34, 96] width 32 height 22
